Goal: Task Accomplishment & Management: Manage account settings

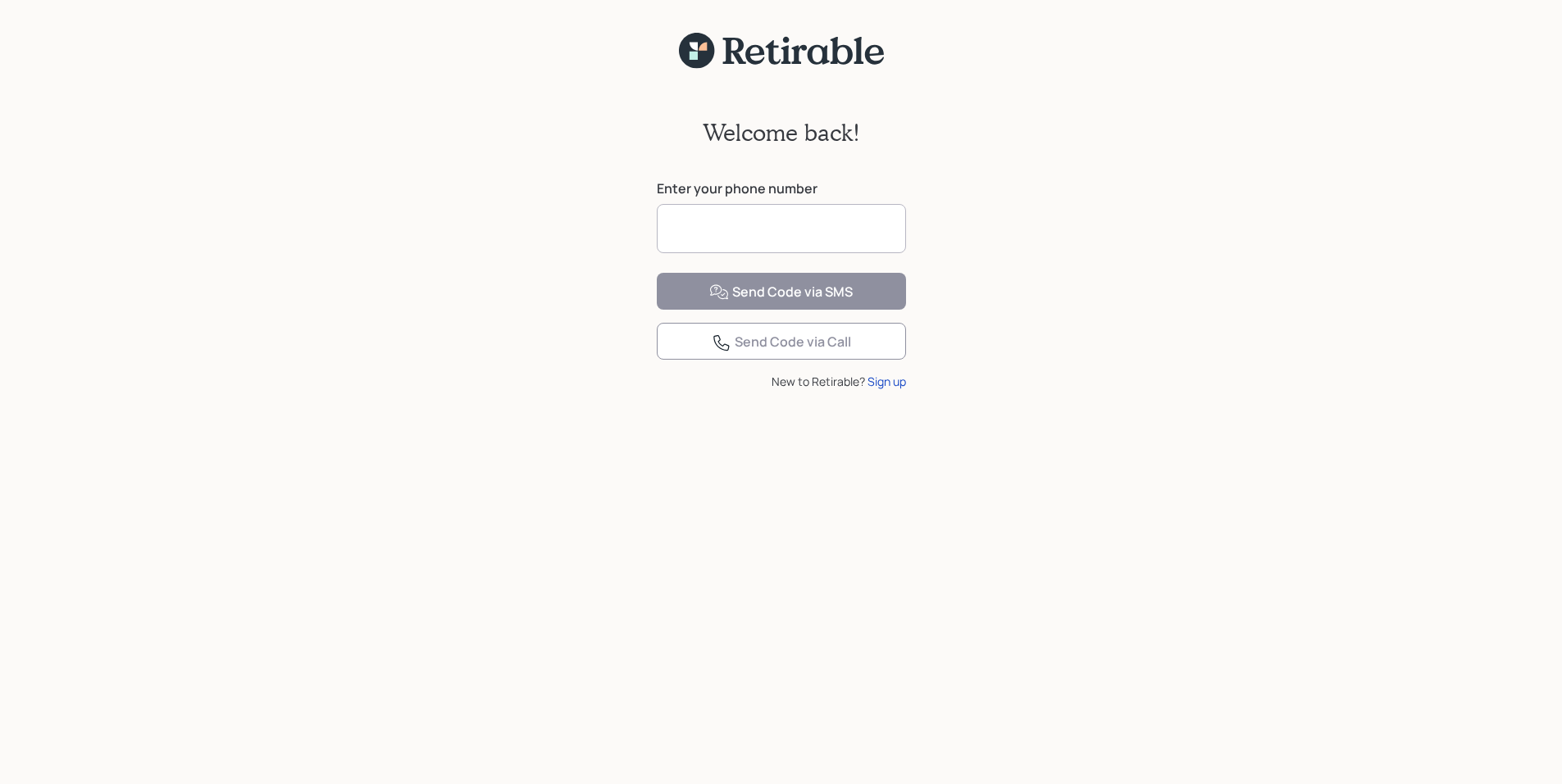
click at [709, 231] on input at bounding box center [781, 229] width 249 height 49
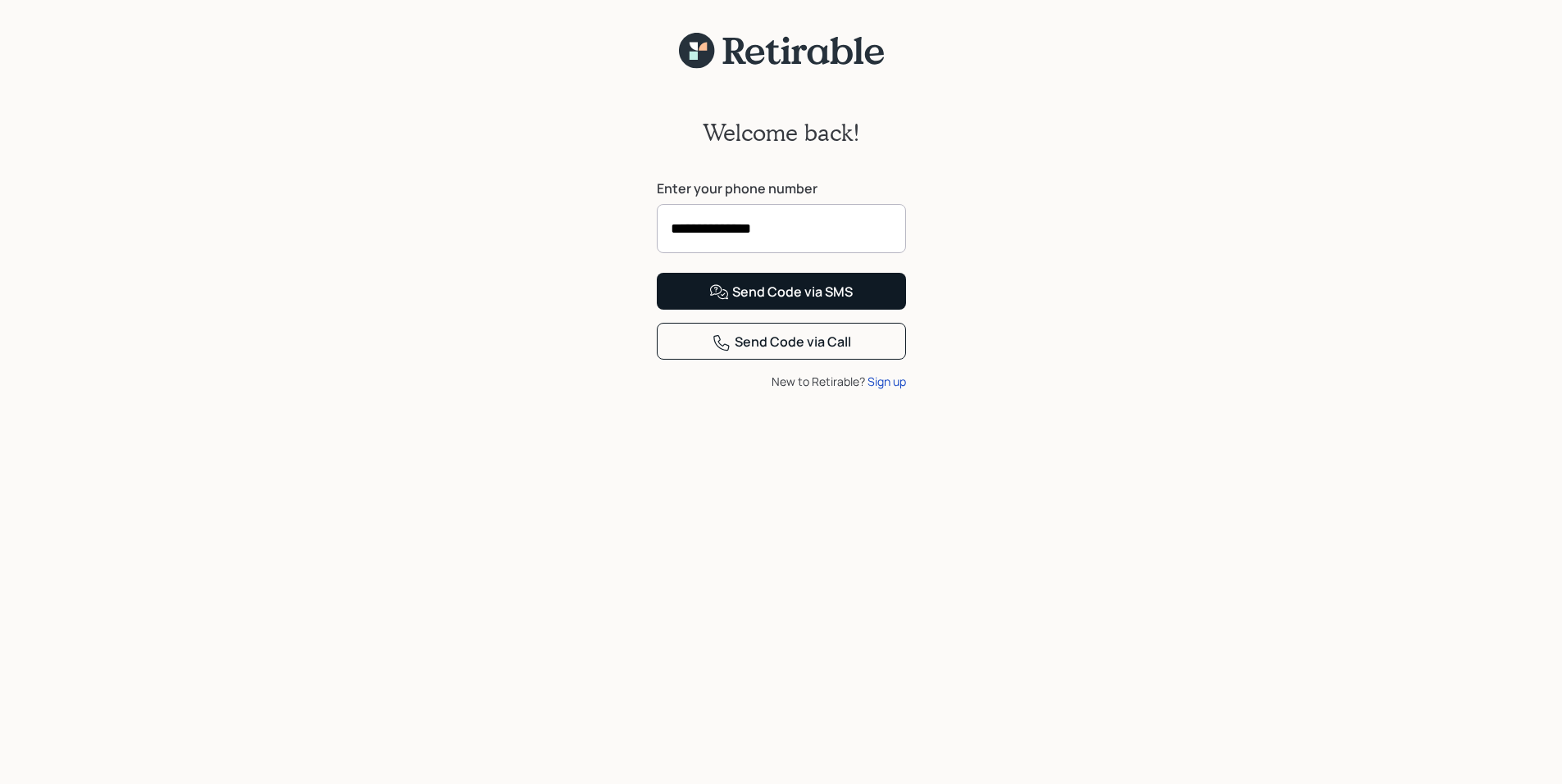
type input "**********"
click at [769, 302] on div "Send Code via SMS" at bounding box center [781, 292] width 144 height 19
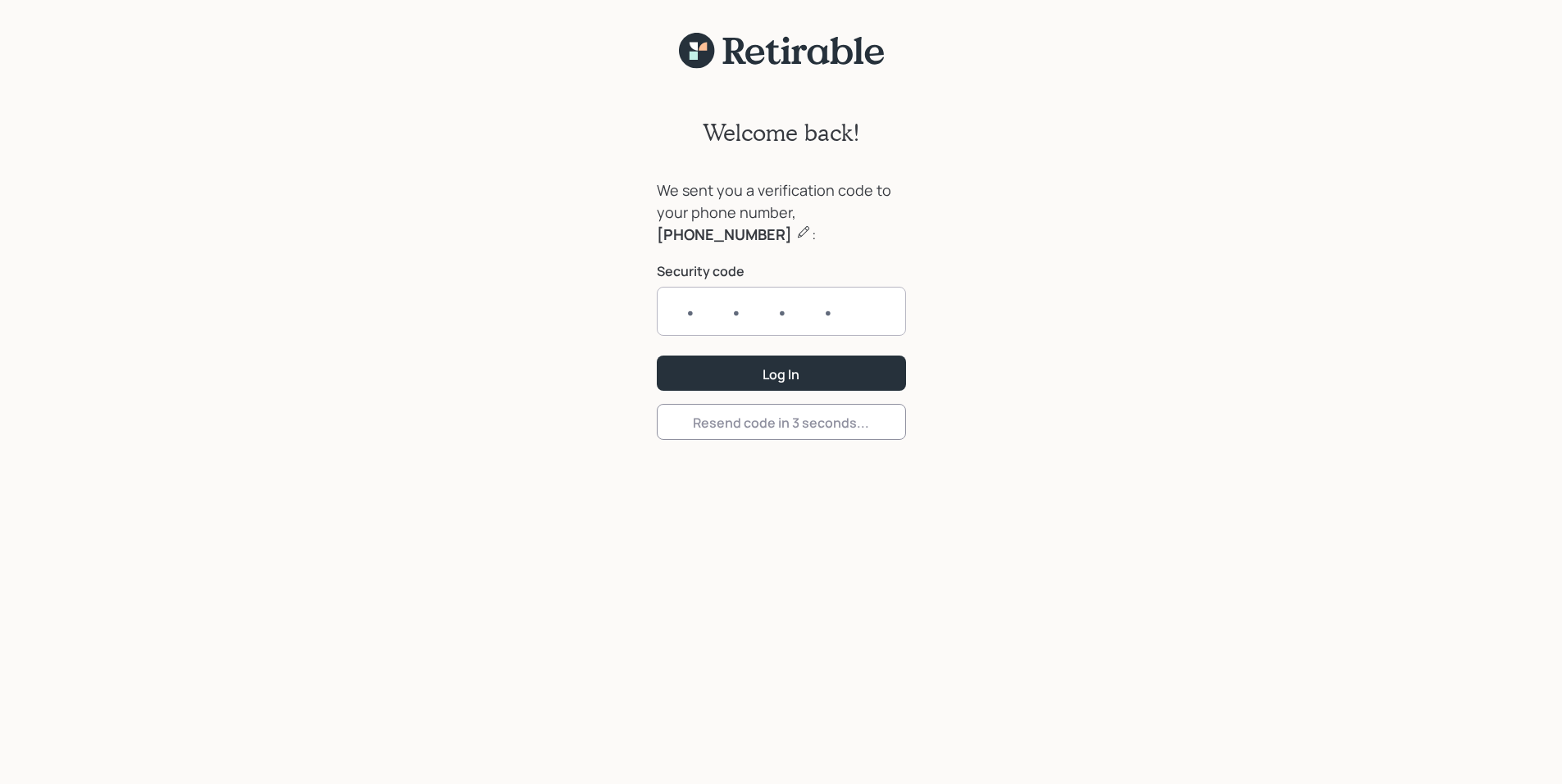
click at [675, 299] on input "text" at bounding box center [781, 311] width 249 height 49
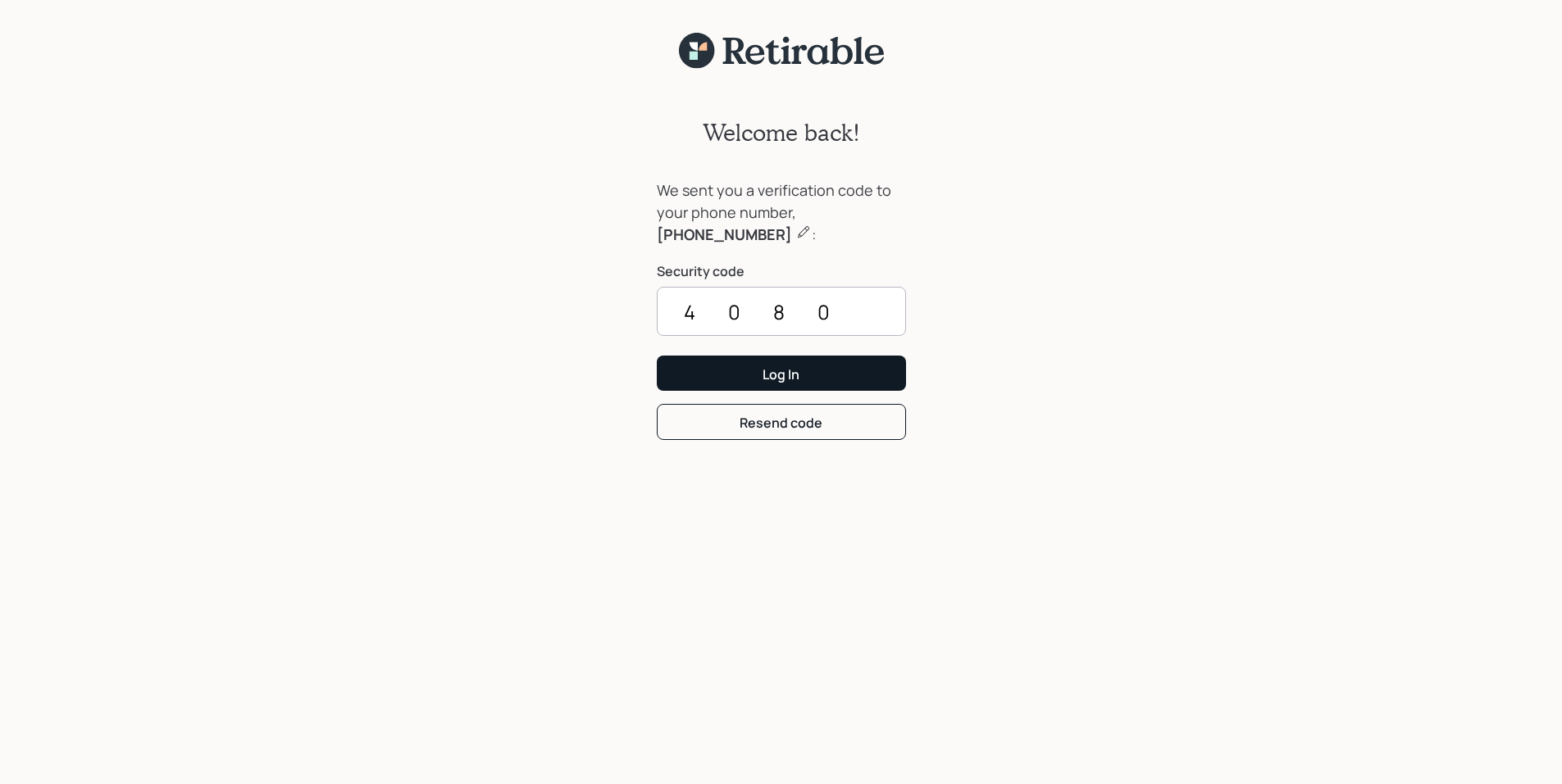
type input "4080"
click at [729, 376] on button "Log In" at bounding box center [781, 373] width 249 height 35
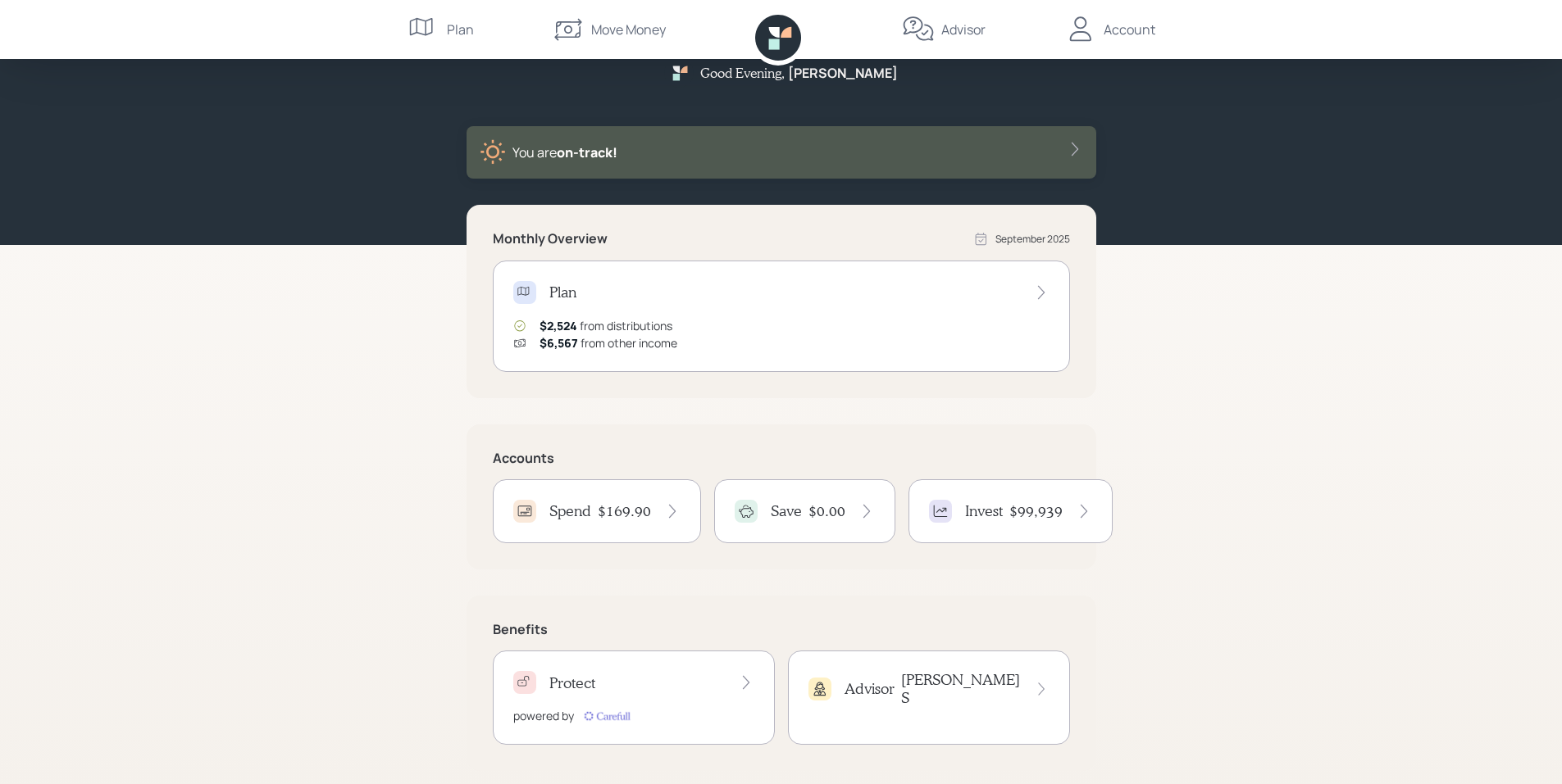
scroll to position [41, 0]
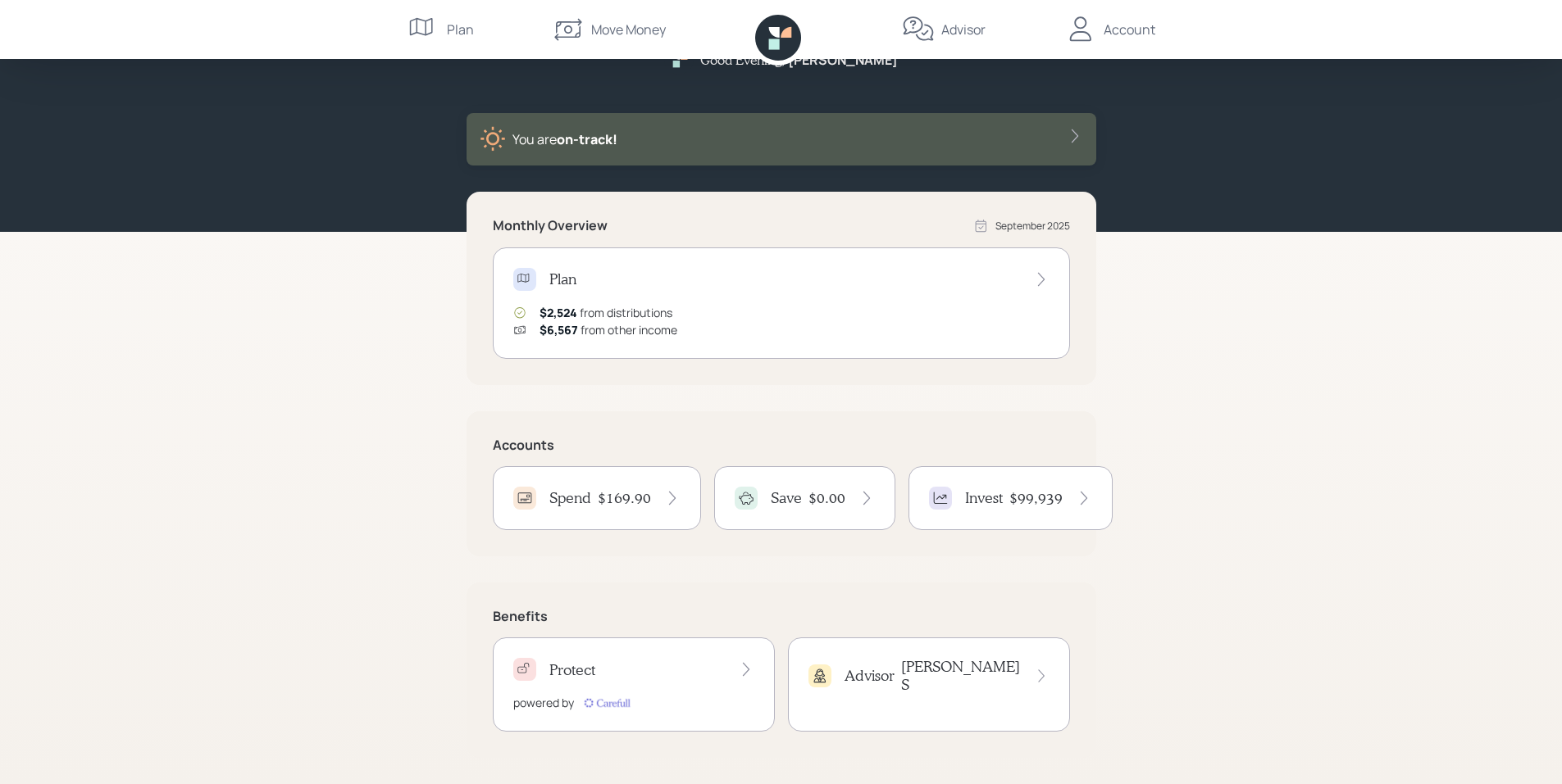
click at [531, 495] on icon at bounding box center [524, 498] width 16 height 16
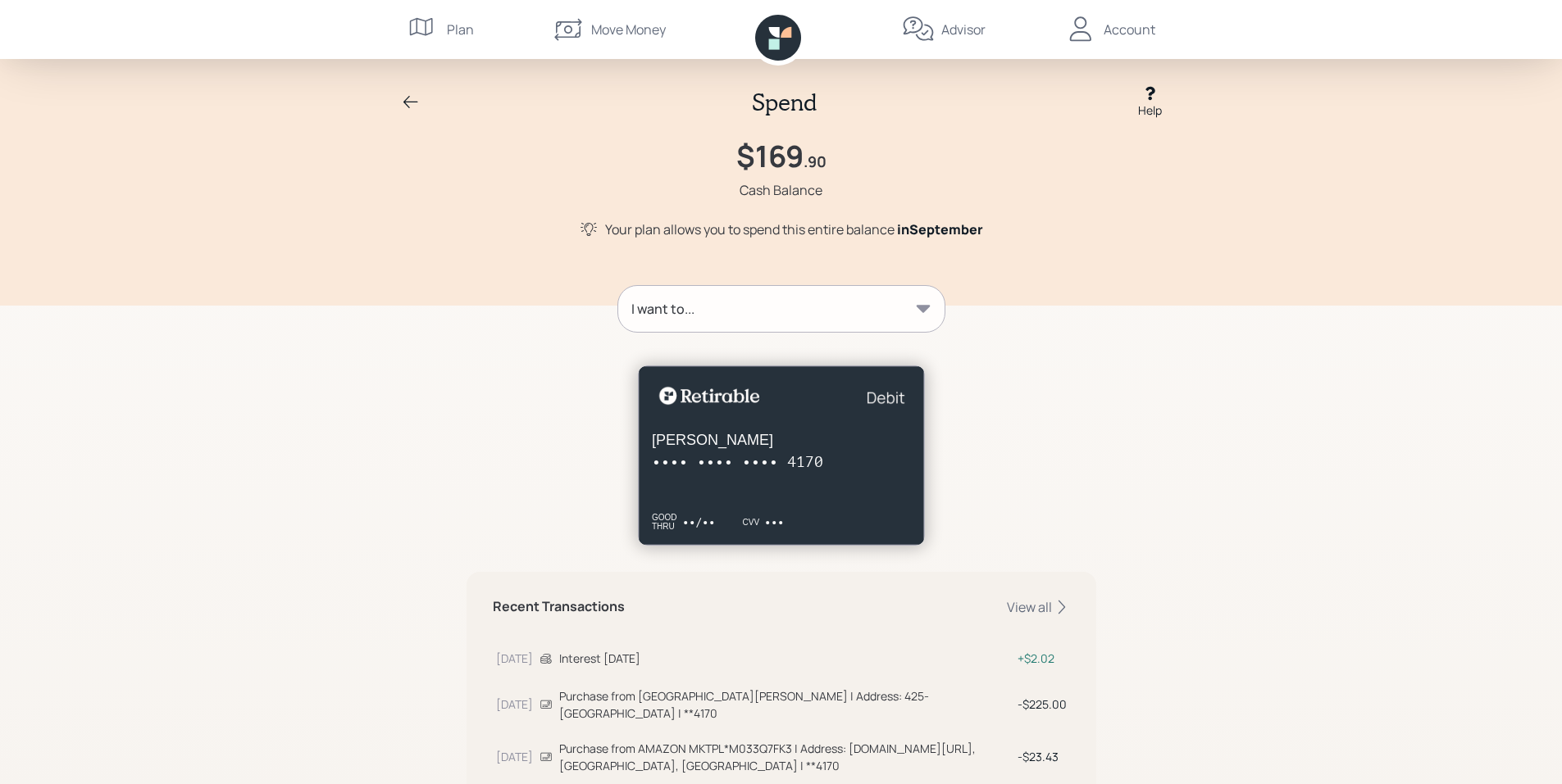
click at [921, 311] on icon at bounding box center [923, 308] width 14 height 8
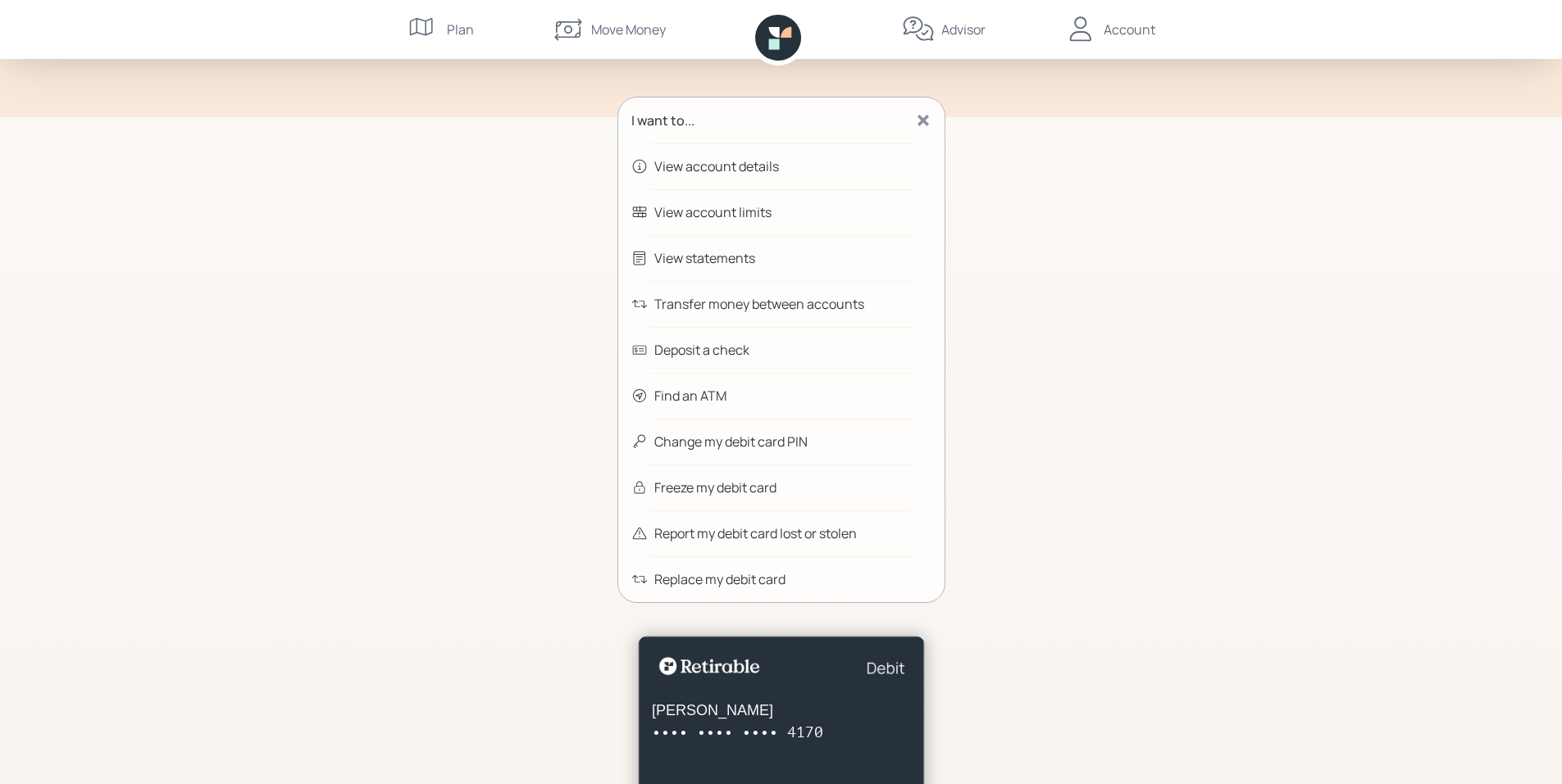
scroll to position [219, 0]
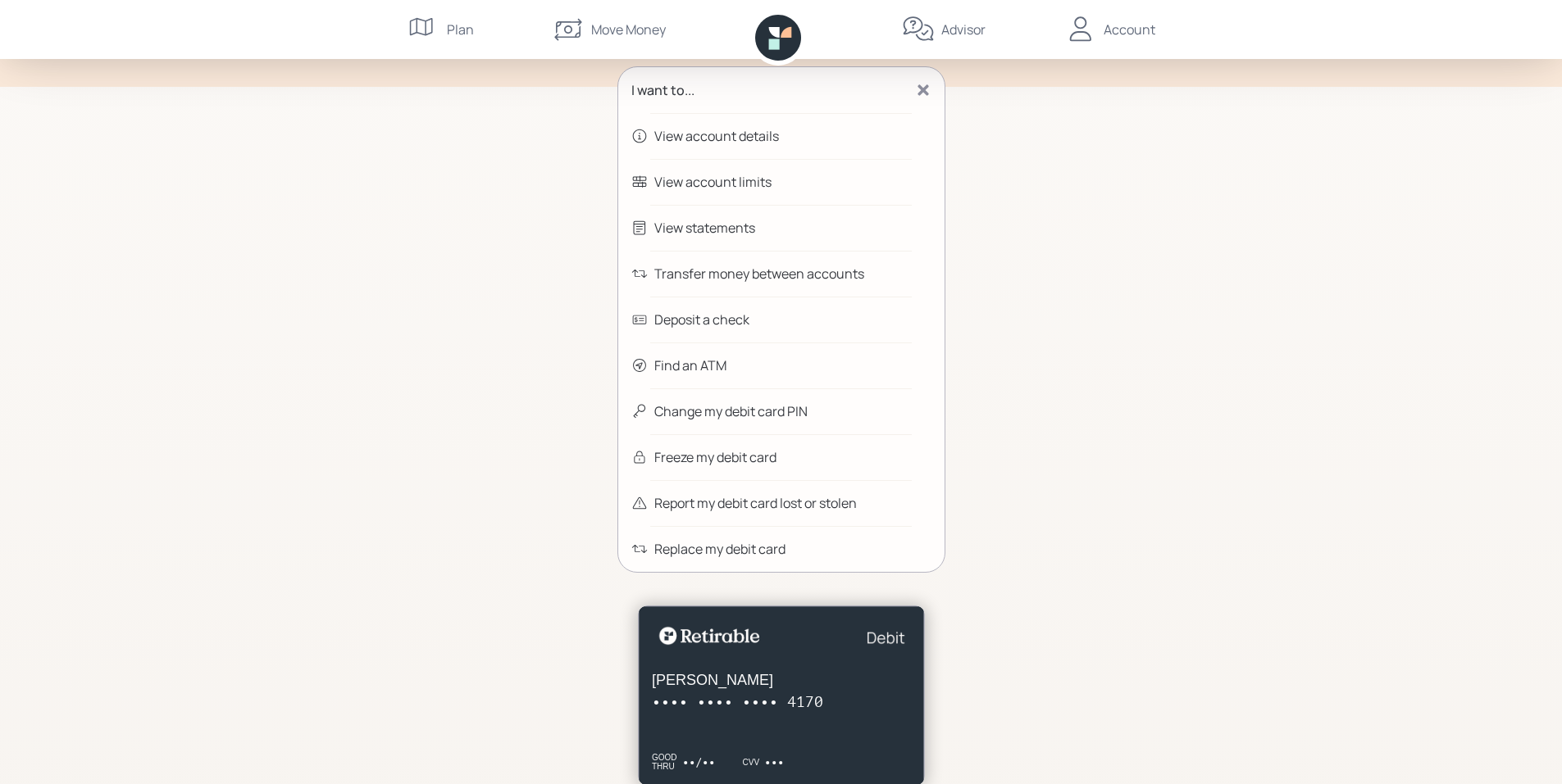
click at [726, 271] on div "Transfer money between accounts" at bounding box center [759, 273] width 210 height 19
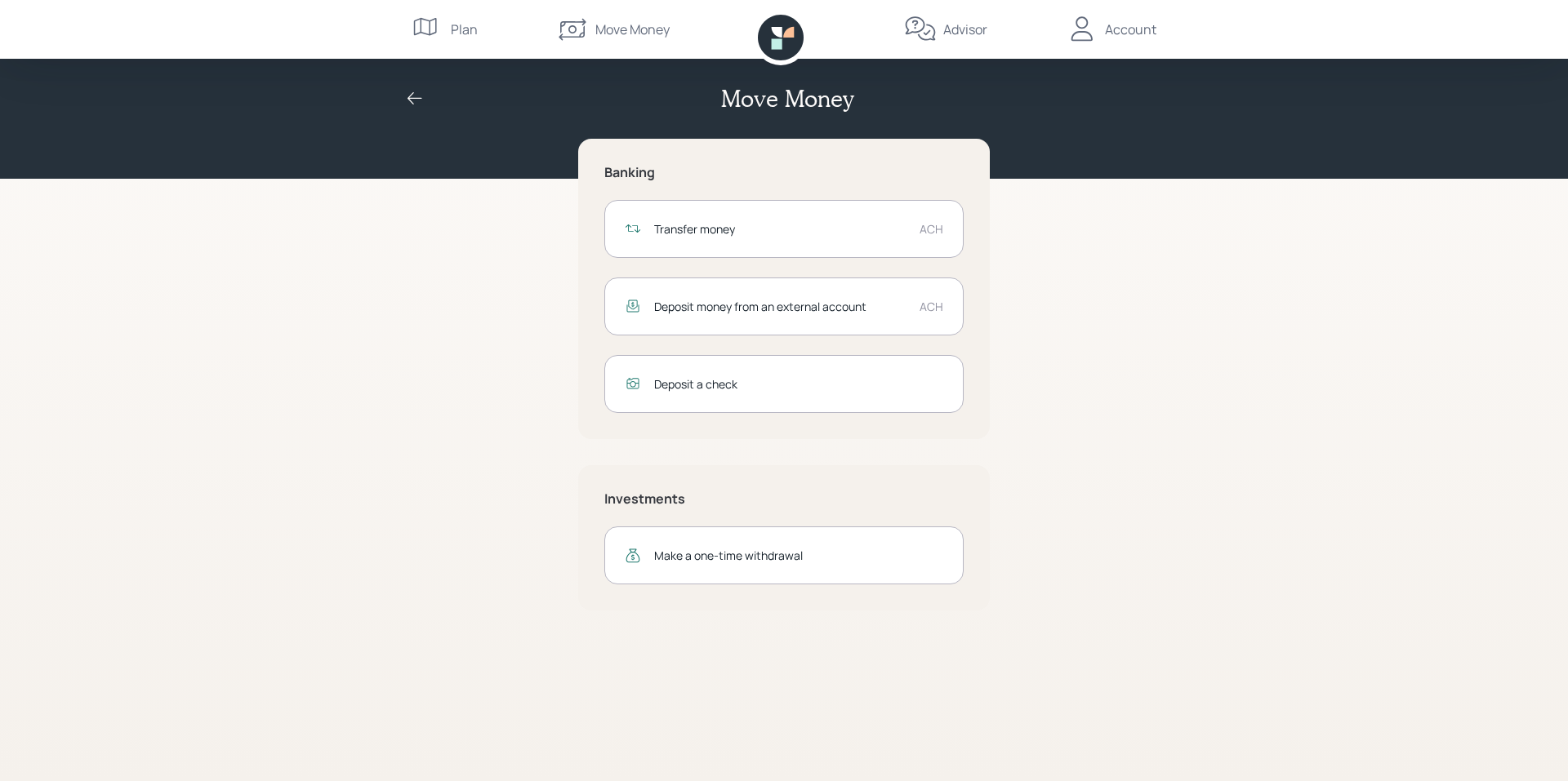
click at [879, 236] on div "Transfer money" at bounding box center [781, 229] width 252 height 17
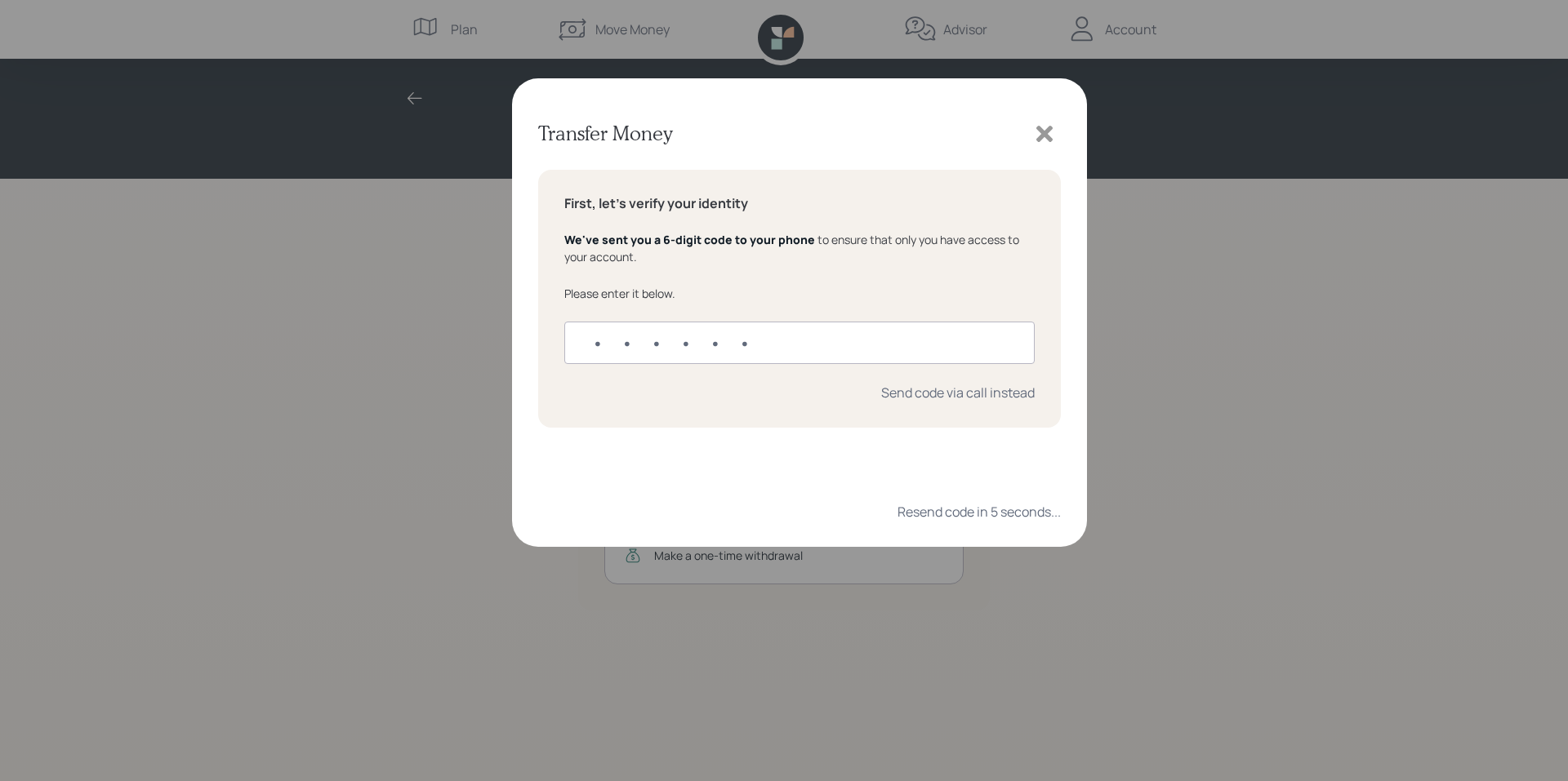
click at [1047, 132] on icon at bounding box center [1044, 134] width 16 height 16
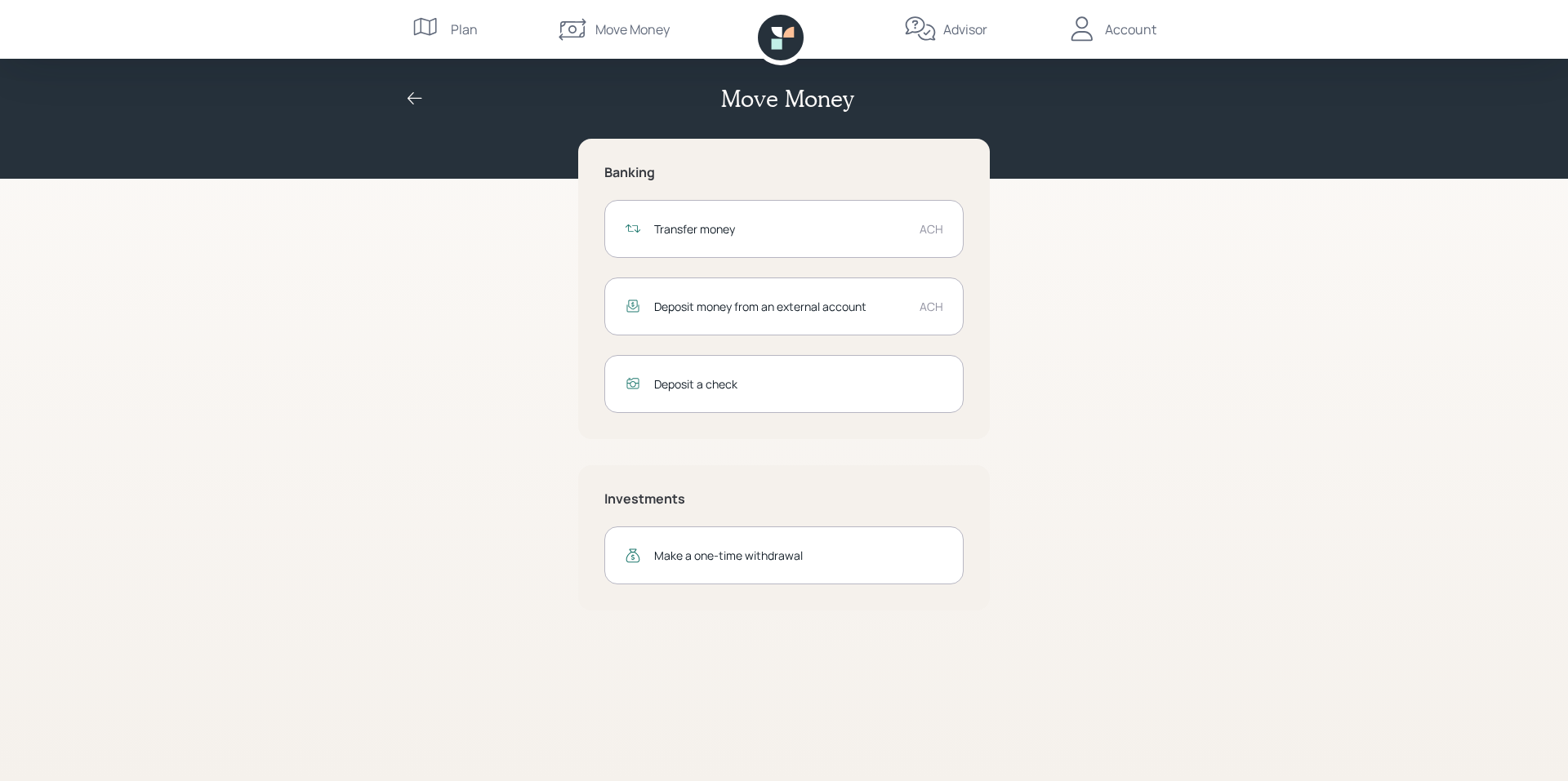
click at [702, 302] on div "Deposit money from an external account" at bounding box center [781, 306] width 252 height 17
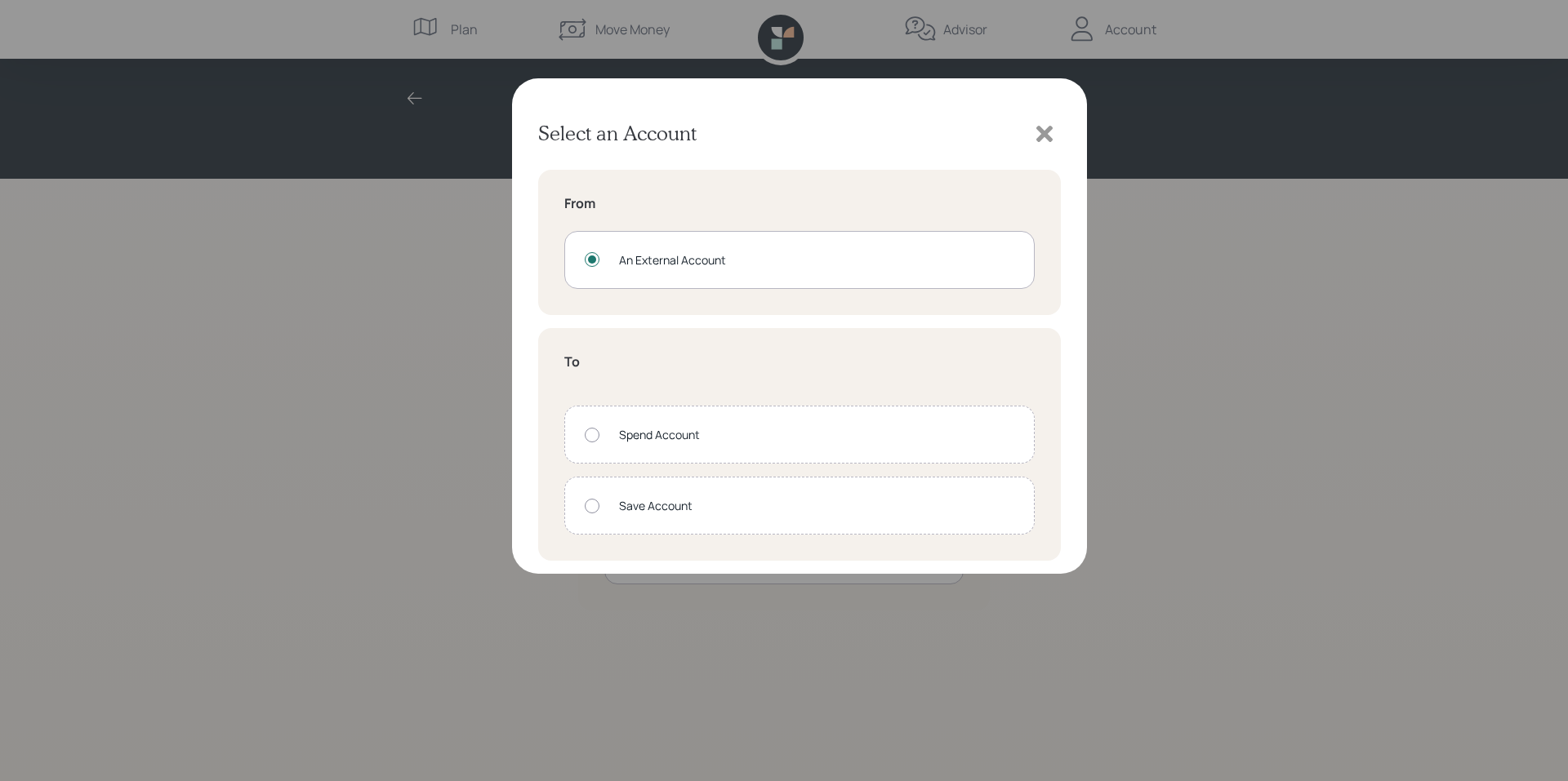
click at [633, 438] on div "Spend Account" at bounding box center [817, 435] width 395 height 17
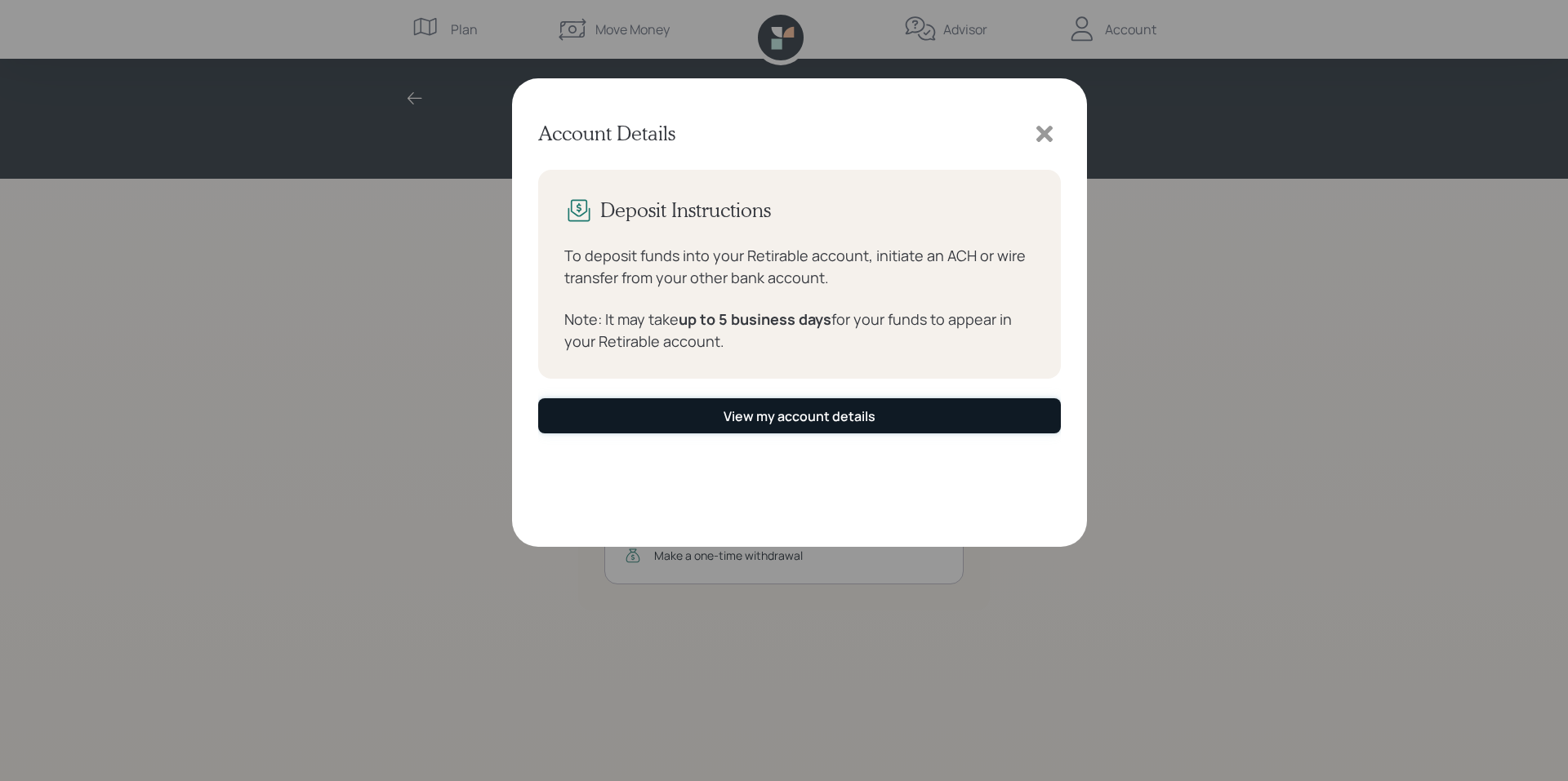
click at [691, 422] on button "View my account details" at bounding box center [799, 416] width 522 height 35
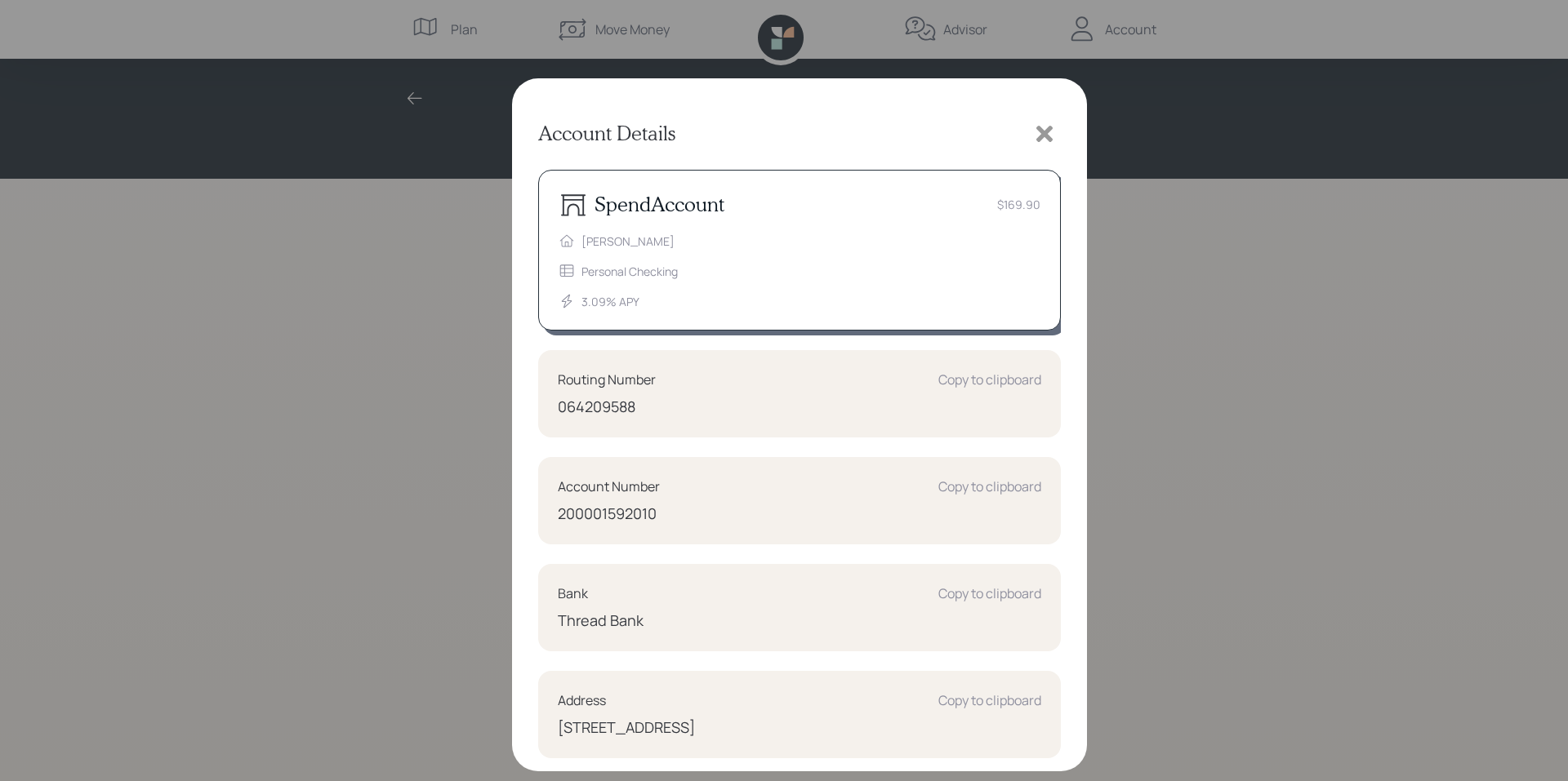
click at [1046, 135] on icon at bounding box center [1044, 134] width 16 height 16
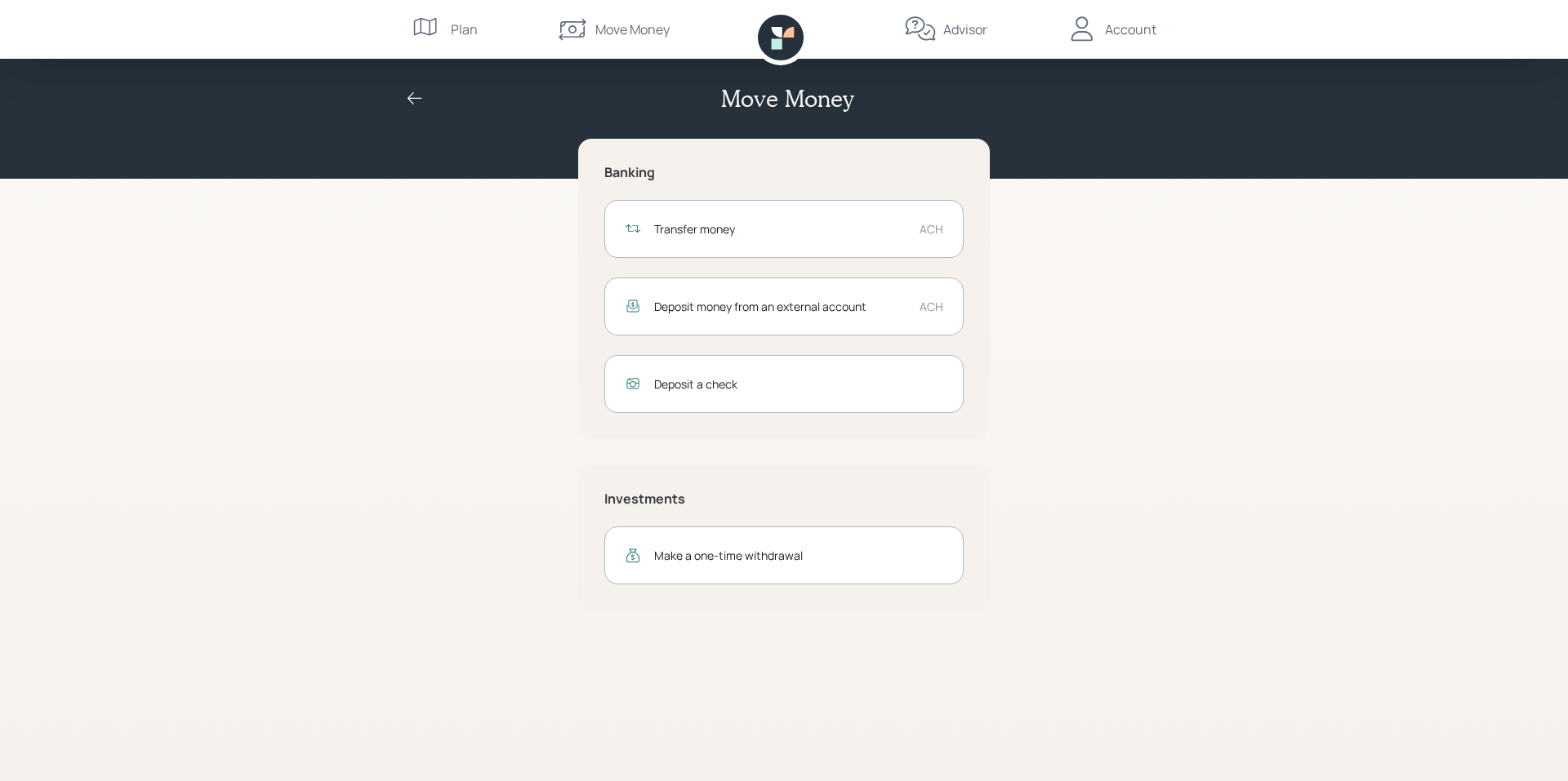
click at [1129, 36] on div "Account" at bounding box center [1131, 29] width 51 height 19
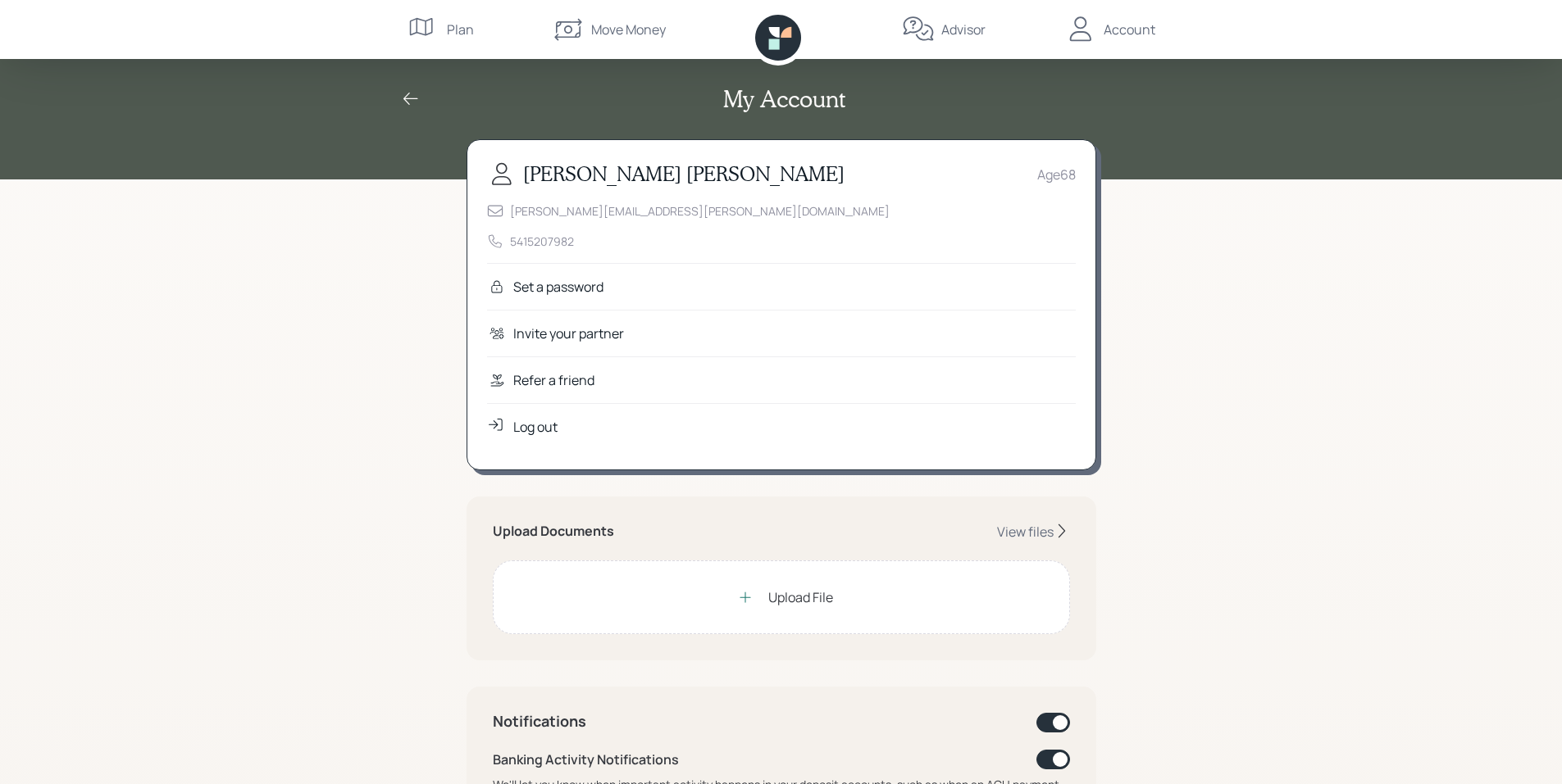
click at [552, 425] on div "Log out" at bounding box center [535, 426] width 44 height 19
